Goal: Information Seeking & Learning: Find specific fact

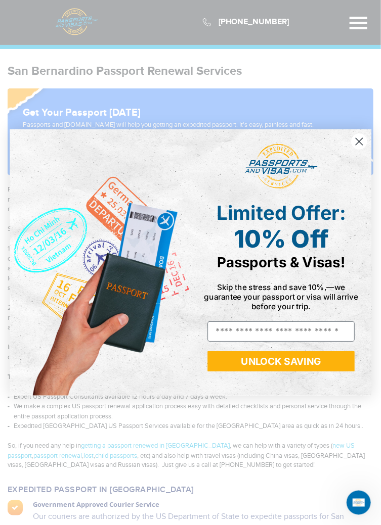
click at [362, 144] on circle "Close dialog" at bounding box center [359, 141] width 16 height 16
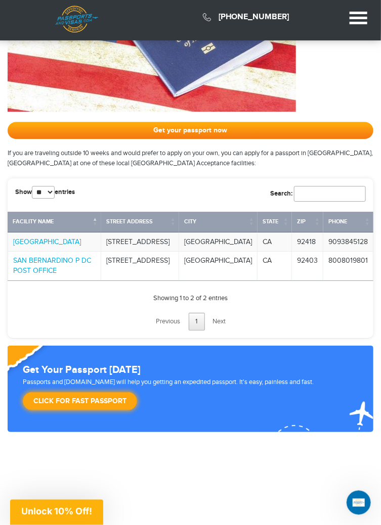
scroll to position [676, 0]
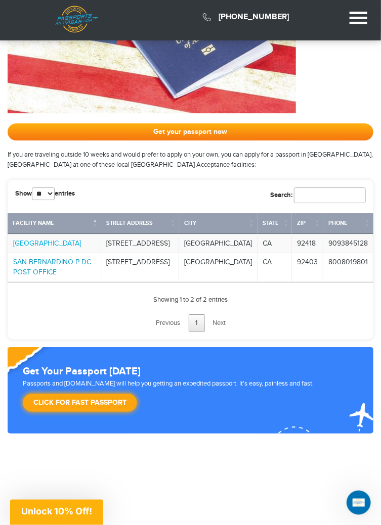
click at [56, 274] on link "SAN BERNARDINO P DC POST OFFICE" at bounding box center [52, 267] width 78 height 18
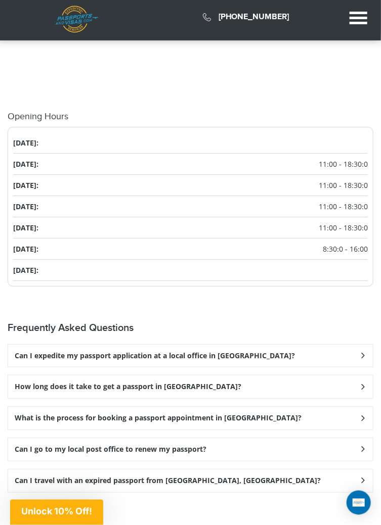
scroll to position [746, 0]
click at [365, 368] on div "Can I go to my local post office to renew my passport?" at bounding box center [190, 356] width 365 height 23
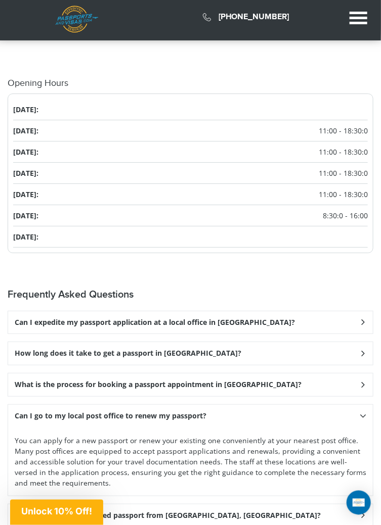
scroll to position [776, 0]
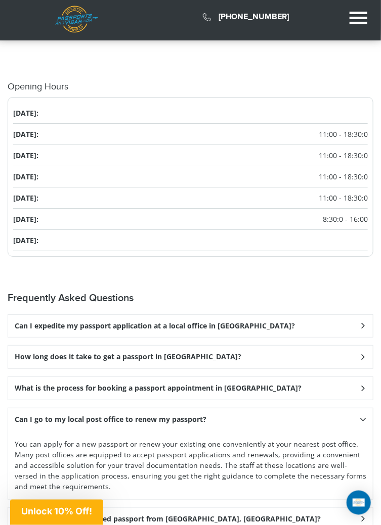
click at [364, 329] on icon at bounding box center [363, 326] width 10 height 7
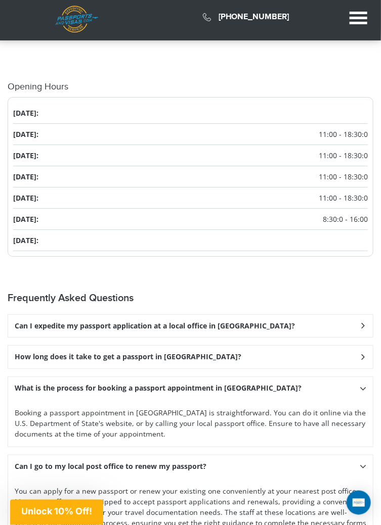
click at [366, 338] on div "How long does it take to get a passport in [GEOGRAPHIC_DATA]?" at bounding box center [190, 326] width 365 height 23
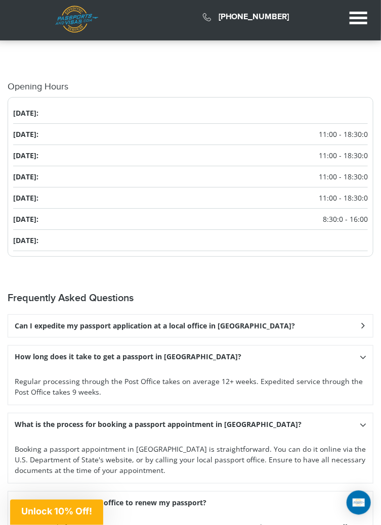
click at [363, 326] on icon at bounding box center [363, 326] width 10 height 7
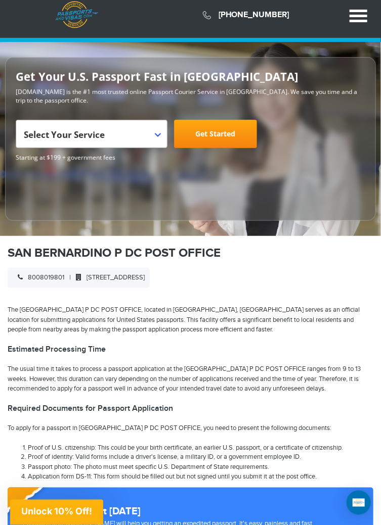
scroll to position [0, 0]
